Goal: Check status: Check status

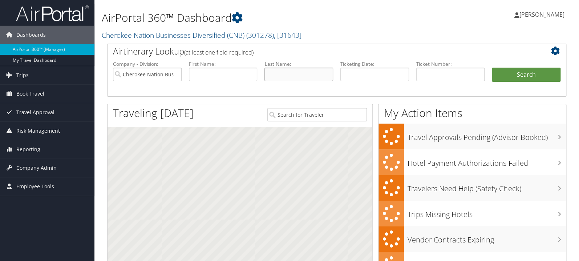
click at [280, 75] on input "text" at bounding box center [298, 74] width 69 height 13
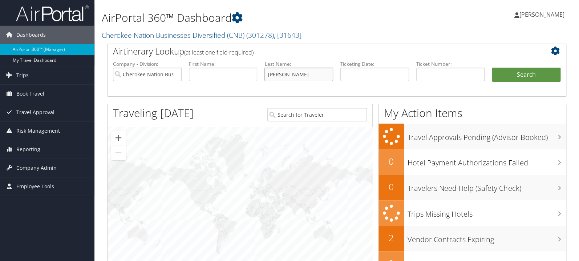
type input "[PERSON_NAME]"
click at [492, 68] on button "Search" at bounding box center [526, 75] width 69 height 15
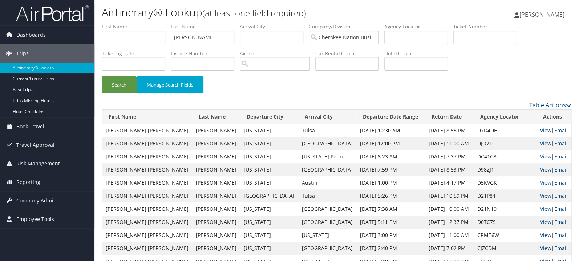
click at [540, 170] on link "View" at bounding box center [545, 169] width 11 height 7
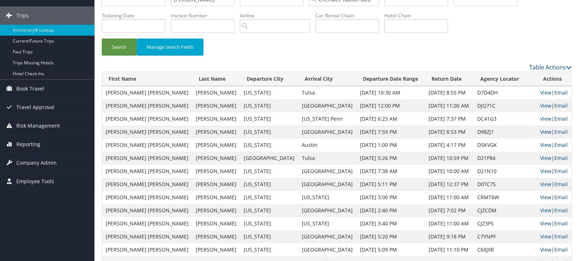
scroll to position [38, 0]
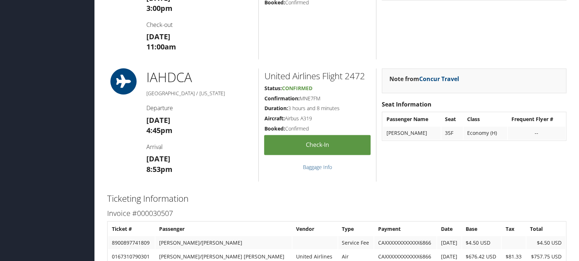
scroll to position [462, 0]
